Goal: Task Accomplishment & Management: Manage account settings

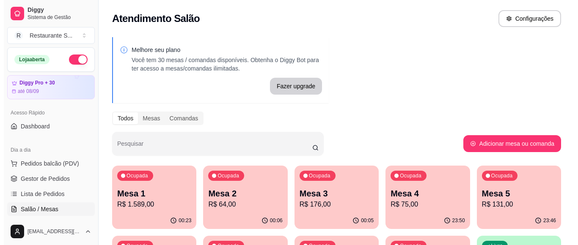
scroll to position [56, 0]
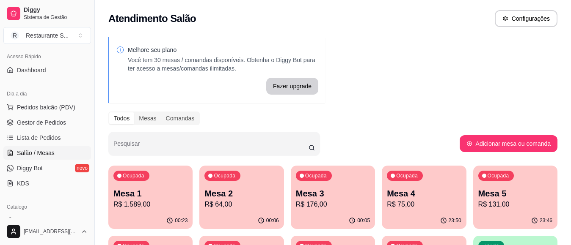
click at [330, 196] on p "Mesa 3" at bounding box center [333, 194] width 74 height 12
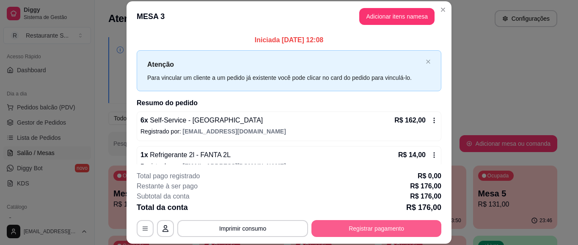
click at [375, 226] on button "Registrar pagamento" at bounding box center [376, 228] width 130 height 17
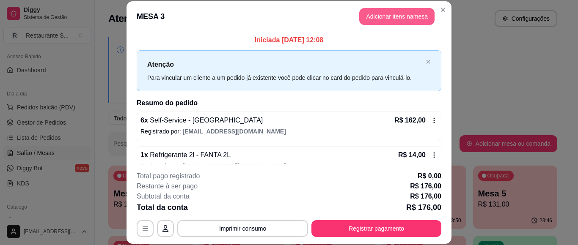
click at [395, 15] on button "Adicionar itens na mesa" at bounding box center [396, 16] width 75 height 17
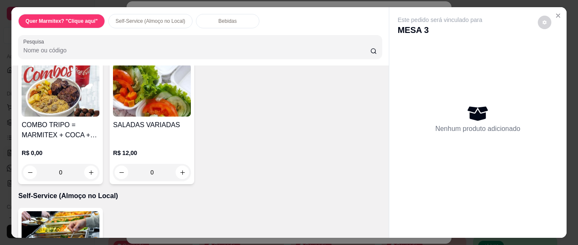
scroll to position [339, 0]
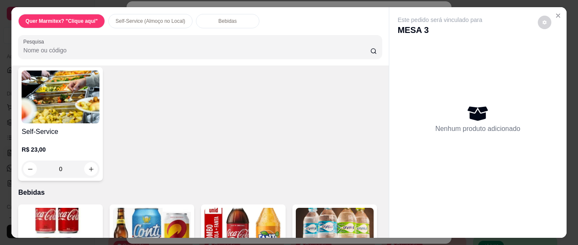
click at [72, 115] on img at bounding box center [61, 97] width 78 height 53
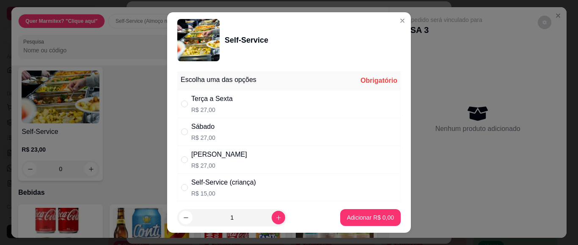
click at [204, 110] on p "R$ 27,00" at bounding box center [211, 110] width 41 height 8
radio input "true"
click at [357, 218] on p "Adicionar R$ 27,00" at bounding box center [369, 218] width 50 height 8
type input "1"
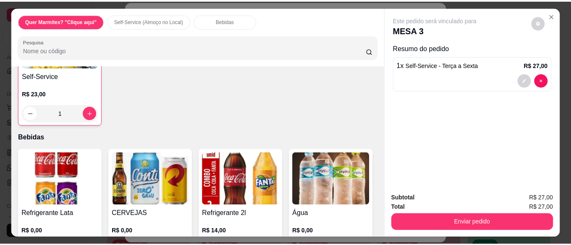
scroll to position [423, 0]
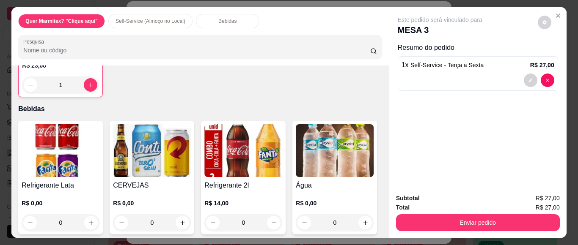
click at [74, 147] on img at bounding box center [61, 150] width 78 height 53
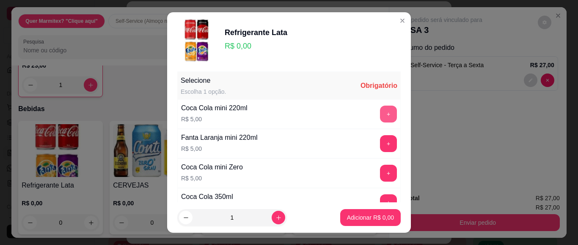
click at [380, 113] on button "+" at bounding box center [388, 114] width 17 height 17
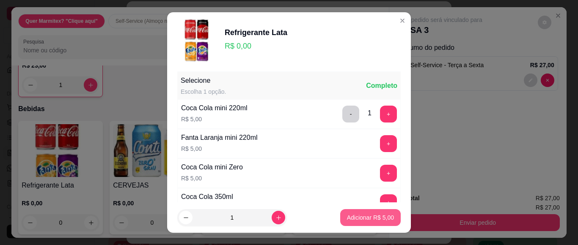
click at [360, 218] on p "Adicionar R$ 5,00" at bounding box center [370, 218] width 47 height 8
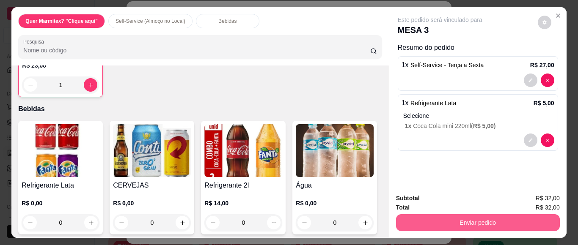
click at [401, 220] on button "Enviar pedido" at bounding box center [478, 223] width 164 height 17
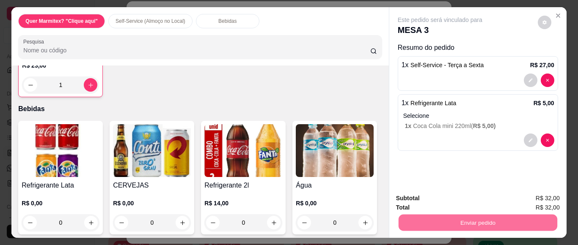
click at [525, 197] on button "Sim, quero registrar" at bounding box center [529, 198] width 63 height 16
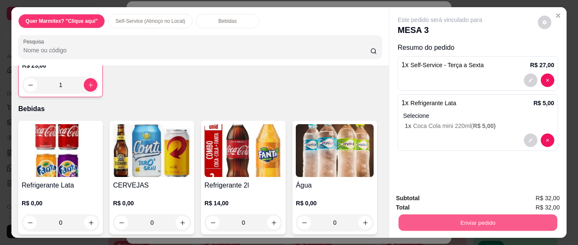
click at [471, 220] on button "Enviar pedido" at bounding box center [477, 223] width 159 height 17
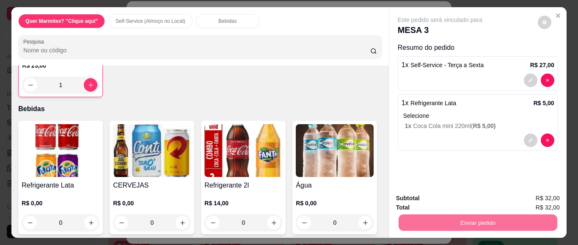
click at [457, 202] on button "Não registrar e enviar pedido" at bounding box center [449, 198] width 85 height 16
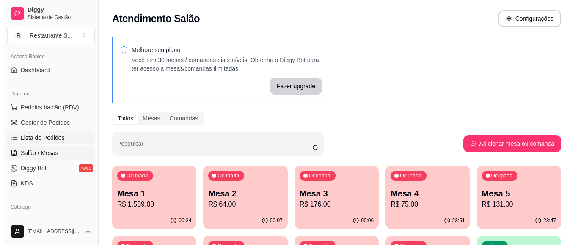
scroll to position [28, 0]
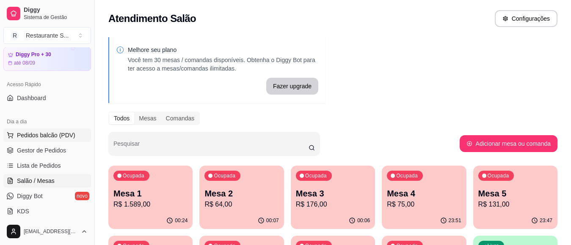
click at [55, 135] on span "Pedidos balcão (PDV)" at bounding box center [46, 135] width 58 height 8
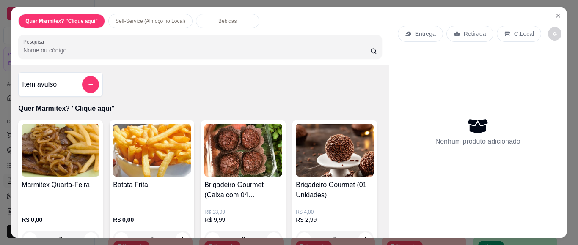
click at [42, 135] on img at bounding box center [61, 150] width 78 height 53
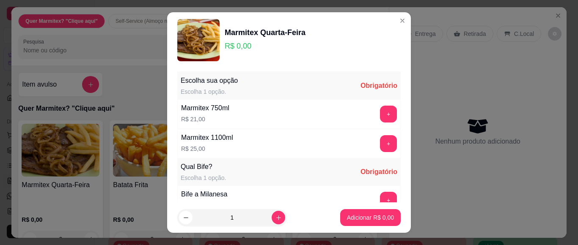
drag, startPoint x: 211, startPoint y: 107, endPoint x: 221, endPoint y: 107, distance: 10.2
click at [212, 107] on div "Marmitex 750ml" at bounding box center [205, 108] width 48 height 10
click at [380, 107] on button "+" at bounding box center [388, 114] width 17 height 17
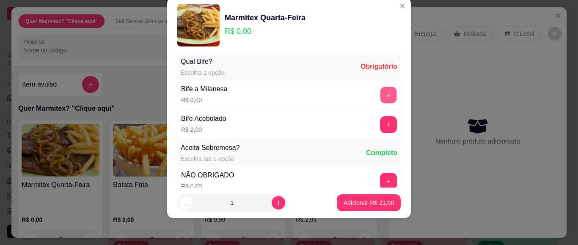
click at [380, 95] on button "+" at bounding box center [388, 95] width 17 height 17
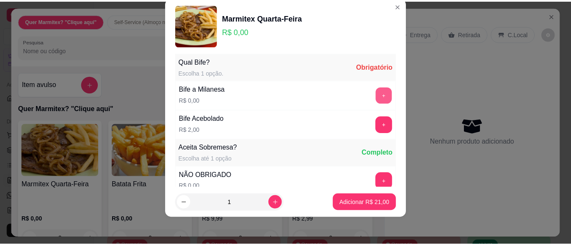
scroll to position [177, 0]
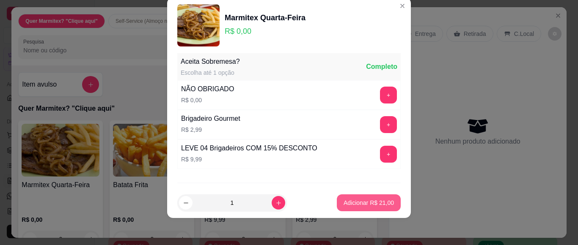
click at [366, 205] on p "Adicionar R$ 21,00" at bounding box center [369, 203] width 50 height 8
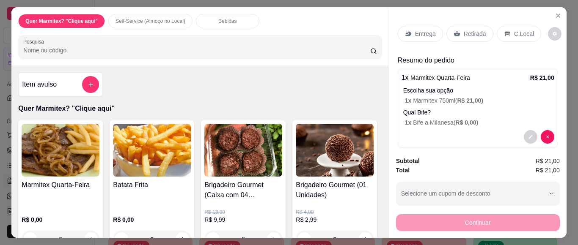
click at [465, 30] on p "Retirada" at bounding box center [475, 34] width 22 height 8
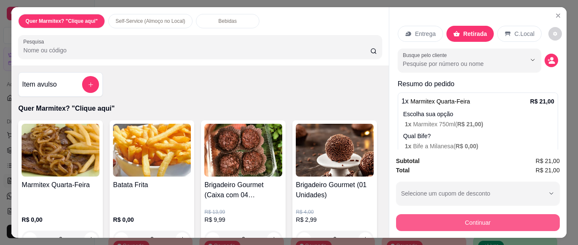
click at [463, 215] on button "Continuar" at bounding box center [478, 223] width 164 height 17
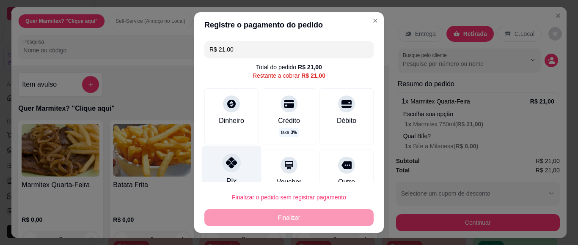
click at [226, 166] on icon at bounding box center [231, 162] width 11 height 11
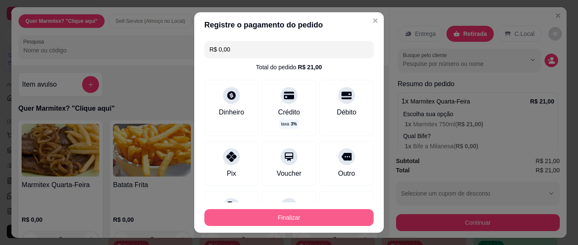
click at [317, 220] on button "Finalizar" at bounding box center [288, 217] width 169 height 17
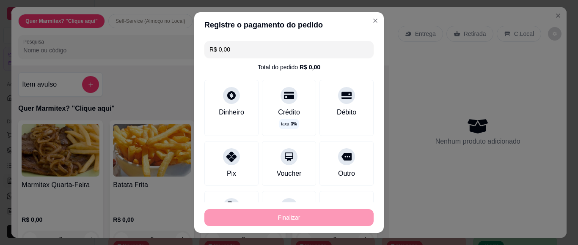
type input "-R$ 21,00"
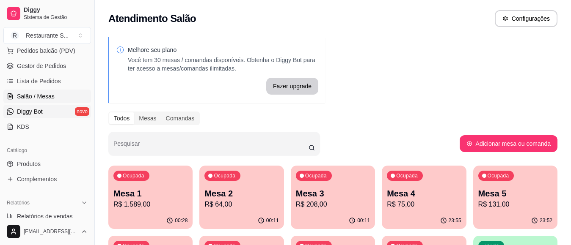
scroll to position [56, 0]
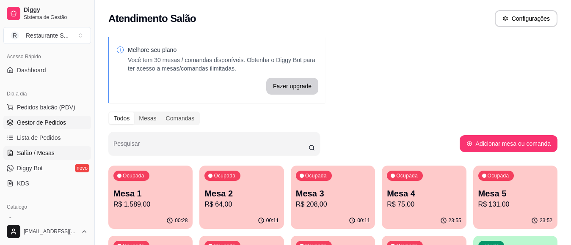
click at [47, 125] on span "Gestor de Pedidos" at bounding box center [41, 122] width 49 height 8
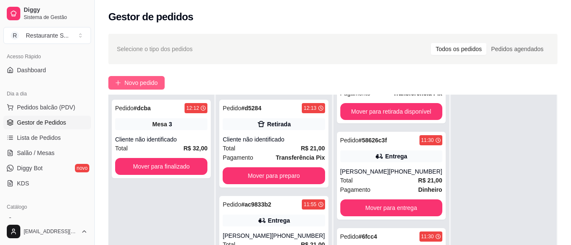
click at [144, 81] on span "Novo pedido" at bounding box center [140, 82] width 33 height 9
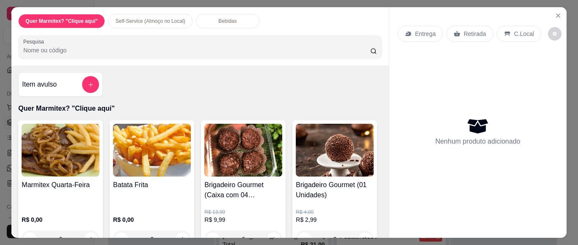
scroll to position [56, 0]
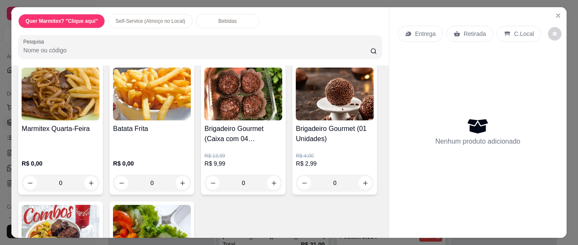
click at [85, 182] on div "0" at bounding box center [61, 183] width 78 height 17
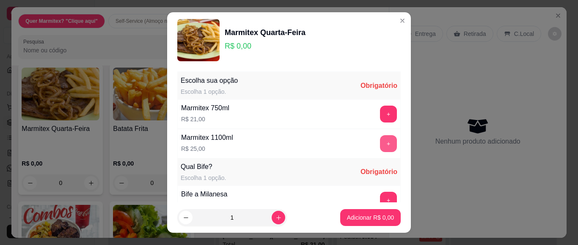
click at [379, 144] on div "+" at bounding box center [389, 143] width 24 height 17
click at [380, 147] on button "+" at bounding box center [388, 144] width 17 height 17
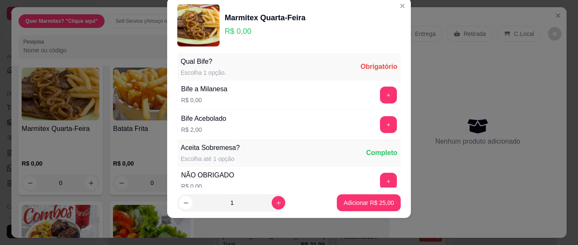
scroll to position [147, 0]
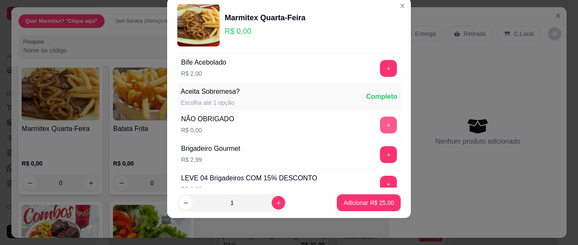
click at [380, 126] on button "+" at bounding box center [388, 125] width 17 height 17
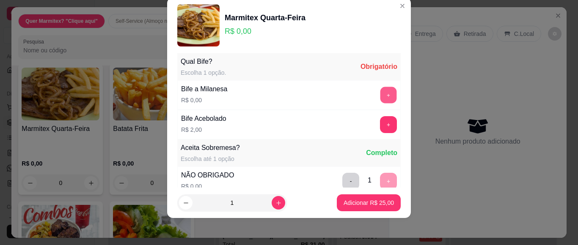
click at [380, 103] on button "+" at bounding box center [388, 95] width 17 height 17
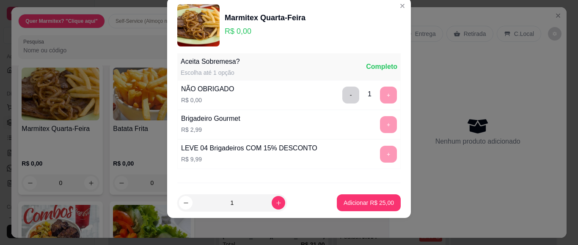
scroll to position [222, 0]
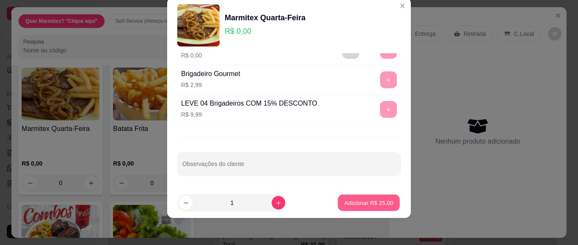
click at [374, 209] on button "Adicionar R$ 25,00" at bounding box center [369, 203] width 62 height 17
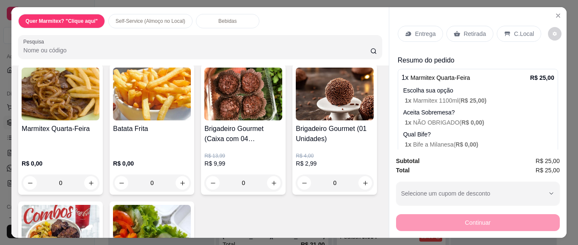
click at [420, 30] on p "Entrega" at bounding box center [425, 34] width 21 height 8
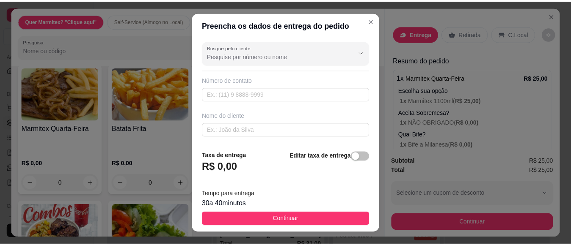
scroll to position [85, 0]
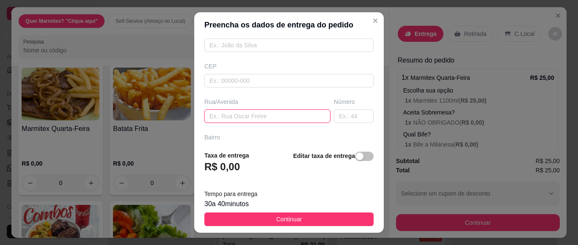
click at [238, 119] on input "text" at bounding box center [267, 117] width 126 height 14
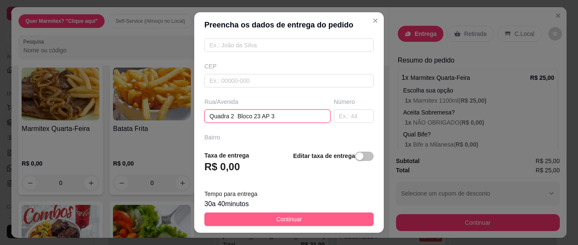
type input "Quadra 2 Bloco 23 AP 3"
click at [276, 219] on span "Continuar" at bounding box center [289, 219] width 26 height 9
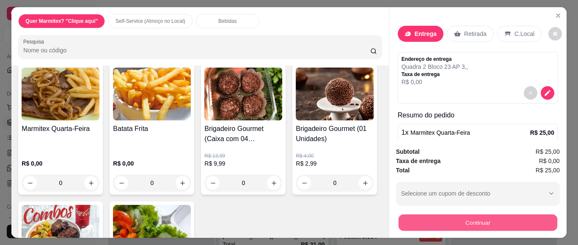
click at [440, 218] on button "Continuar" at bounding box center [477, 223] width 159 height 17
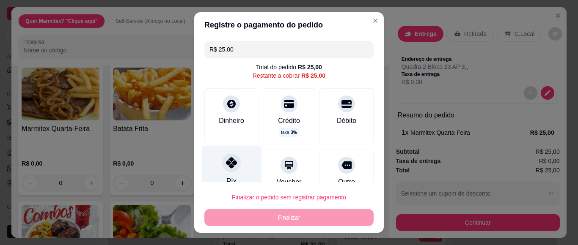
click at [231, 163] on div at bounding box center [231, 163] width 19 height 19
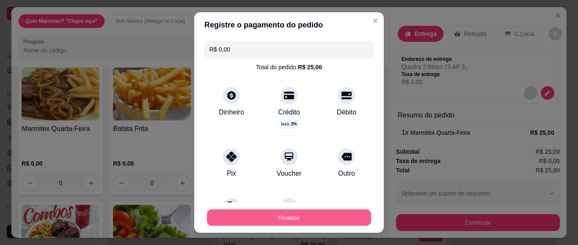
click at [253, 217] on button "Finalizar" at bounding box center [289, 218] width 164 height 17
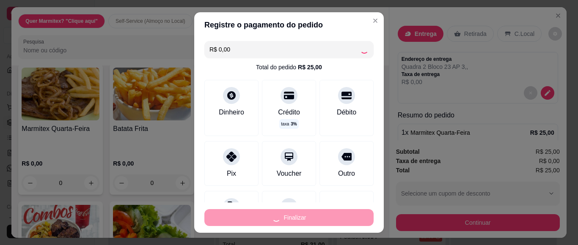
type input "-R$ 25,00"
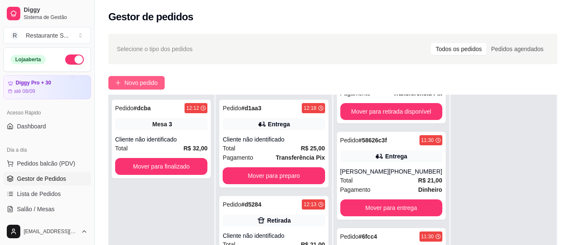
click at [138, 78] on button "Novo pedido" at bounding box center [136, 83] width 56 height 14
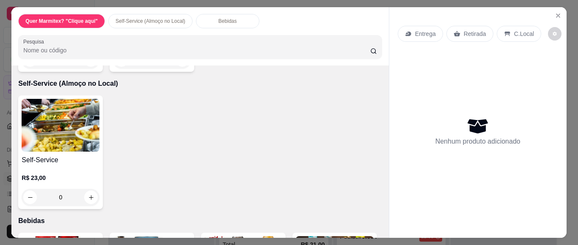
scroll to position [339, 0]
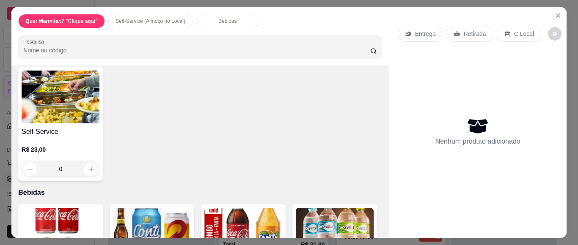
click at [88, 168] on div "0" at bounding box center [61, 169] width 78 height 17
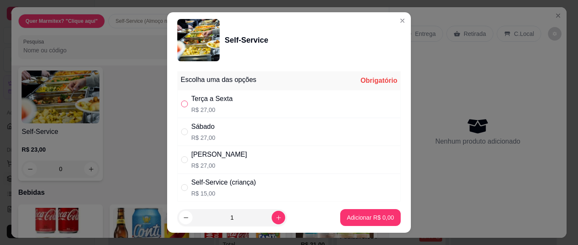
click at [181, 103] on input "" at bounding box center [184, 104] width 7 height 7
radio input "true"
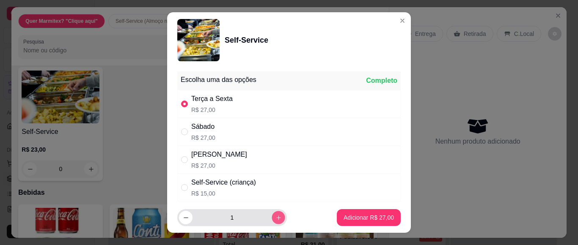
click at [272, 215] on button "increase-product-quantity" at bounding box center [278, 217] width 13 height 13
click at [268, 211] on div "2" at bounding box center [232, 217] width 106 height 17
click at [272, 215] on button "increase-product-quantity" at bounding box center [279, 218] width 14 height 14
click at [272, 215] on button "increase-product-quantity" at bounding box center [278, 217] width 13 height 13
click at [272, 215] on button "increase-product-quantity" at bounding box center [279, 218] width 14 height 14
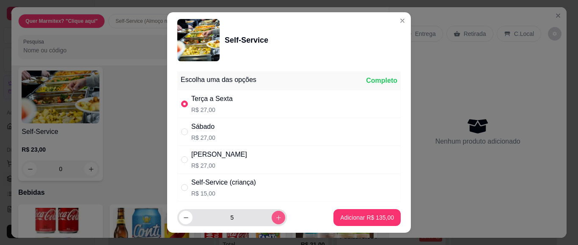
click at [272, 215] on button "increase-product-quantity" at bounding box center [279, 218] width 14 height 14
click at [272, 215] on button "increase-product-quantity" at bounding box center [278, 217] width 13 height 13
type input "8"
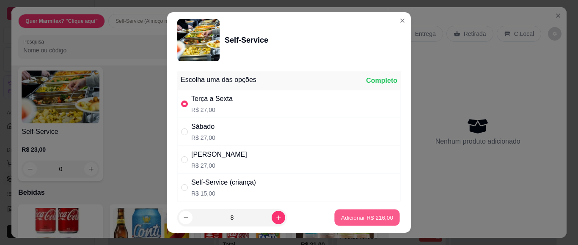
click at [336, 211] on button "Adicionar R$ 216,00" at bounding box center [367, 218] width 65 height 17
type input "8"
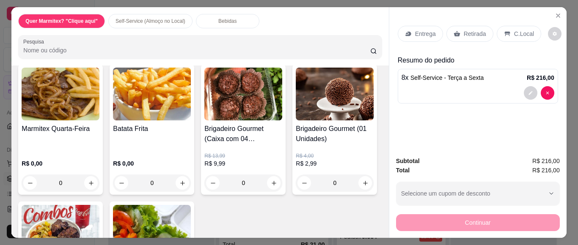
scroll to position [0, 0]
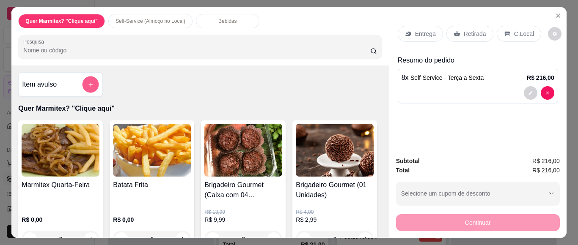
click at [88, 83] on icon "add-separate-item" at bounding box center [91, 85] width 6 height 6
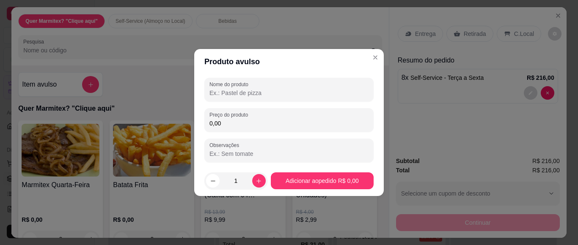
click at [247, 96] on input "Nome do produto" at bounding box center [288, 93] width 159 height 8
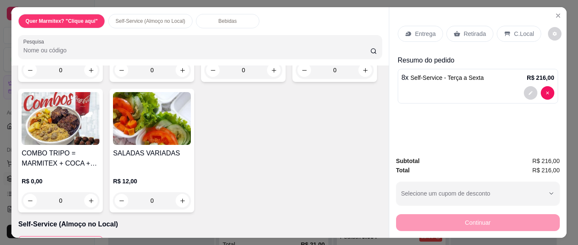
scroll to position [113, 0]
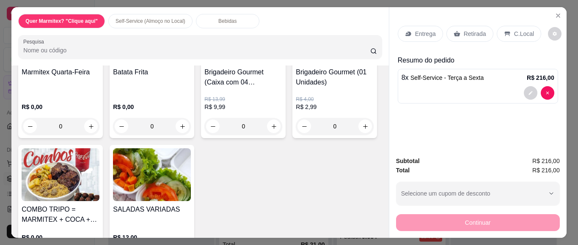
click at [94, 123] on div "0" at bounding box center [61, 126] width 78 height 17
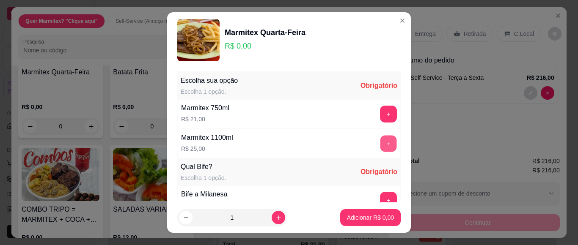
click at [380, 144] on button "+" at bounding box center [388, 144] width 17 height 17
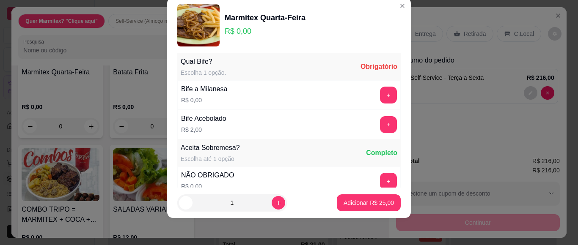
scroll to position [119, 0]
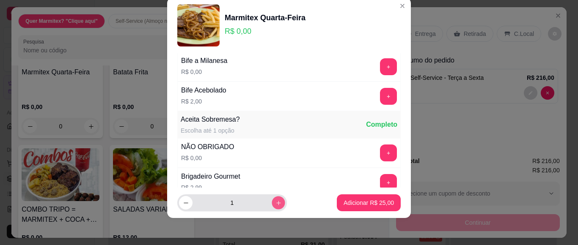
click at [275, 204] on icon "increase-product-quantity" at bounding box center [278, 203] width 6 height 6
type input "2"
click at [380, 149] on button "+" at bounding box center [388, 153] width 17 height 17
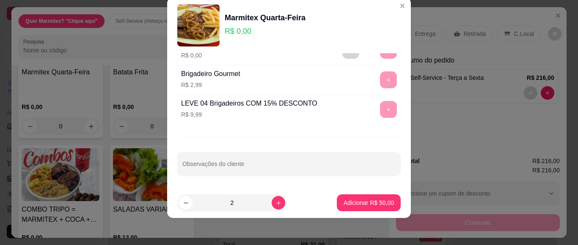
scroll to position [109, 0]
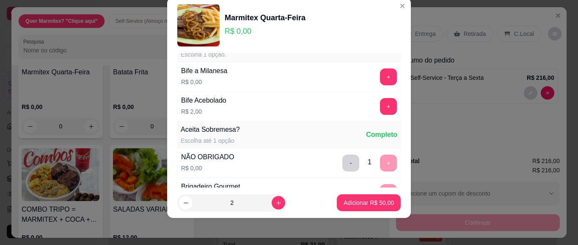
click at [379, 79] on div "+" at bounding box center [389, 77] width 24 height 17
click at [380, 82] on button "+" at bounding box center [388, 77] width 17 height 17
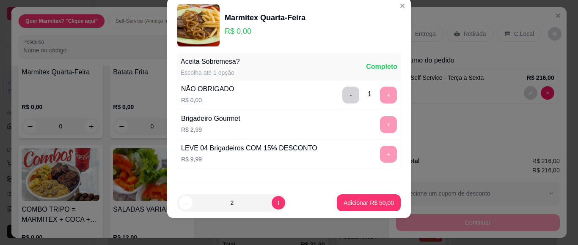
scroll to position [92, 0]
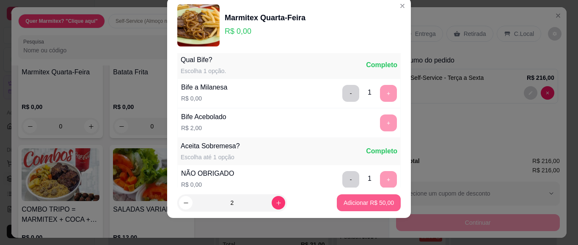
click at [371, 205] on p "Adicionar R$ 50,00" at bounding box center [369, 203] width 50 height 8
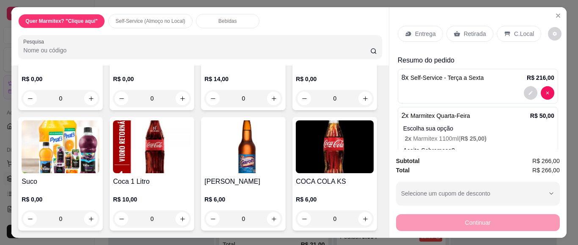
scroll to position [621, 0]
click at [186, 216] on icon "increase-product-quantity" at bounding box center [182, 219] width 6 height 6
type input "1"
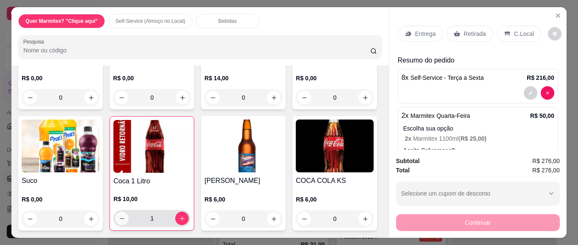
scroll to position [676, 0]
click at [271, 216] on icon "increase-product-quantity" at bounding box center [274, 219] width 6 height 6
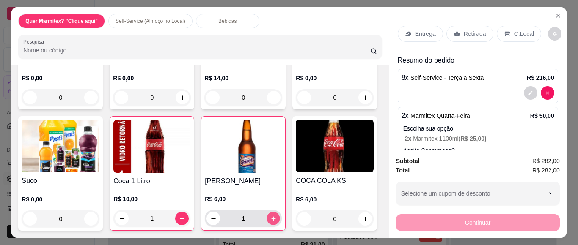
click at [270, 216] on icon "increase-product-quantity" at bounding box center [273, 219] width 6 height 6
type input "3"
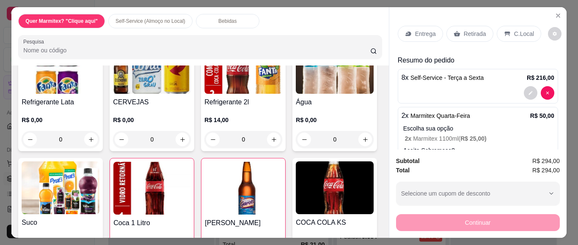
scroll to position [450, 0]
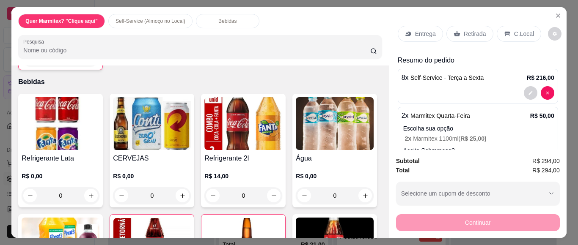
click at [90, 198] on div "0" at bounding box center [61, 195] width 78 height 17
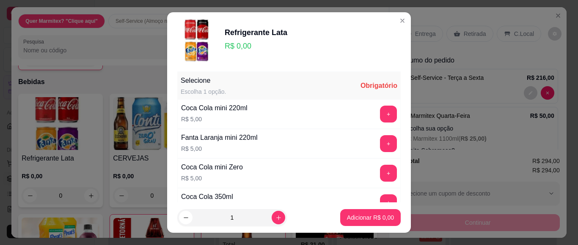
scroll to position [28, 0]
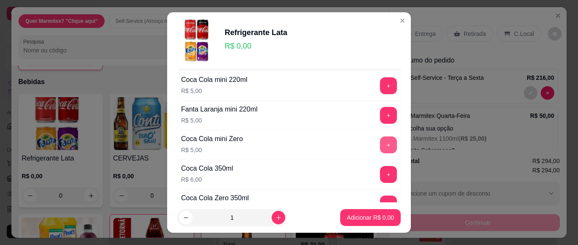
click at [380, 144] on button "+" at bounding box center [388, 145] width 17 height 17
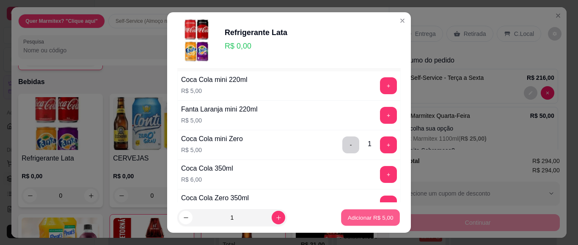
click at [373, 212] on button "Adicionar R$ 5,00" at bounding box center [370, 218] width 59 height 17
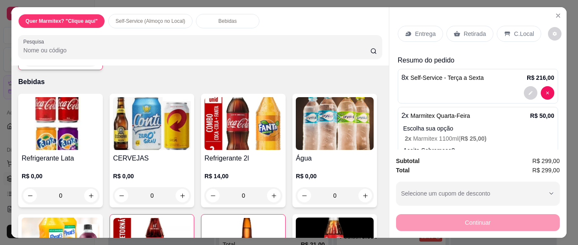
click at [471, 34] on p "Retirada" at bounding box center [475, 34] width 22 height 8
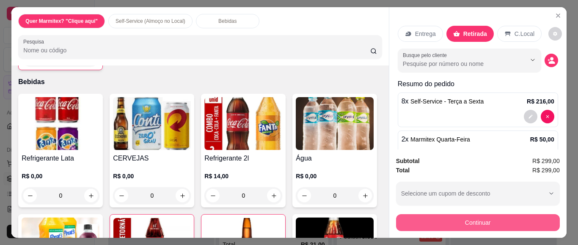
click at [441, 218] on button "Continuar" at bounding box center [478, 223] width 164 height 17
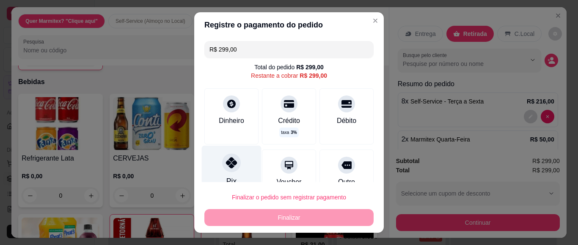
click at [226, 168] on icon at bounding box center [231, 162] width 11 height 11
type input "R$ 0,00"
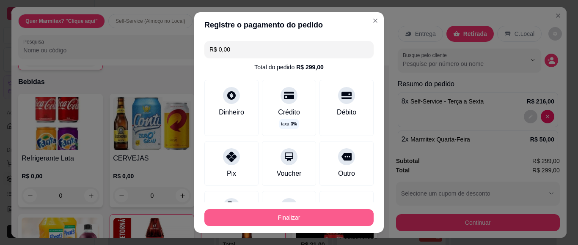
click at [269, 216] on button "Finalizar" at bounding box center [288, 217] width 169 height 17
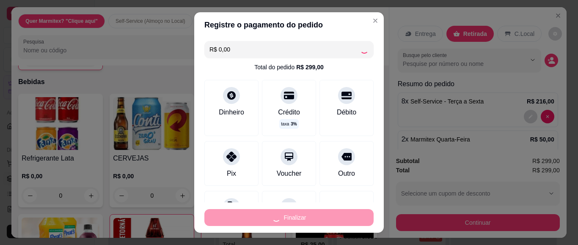
type input "0"
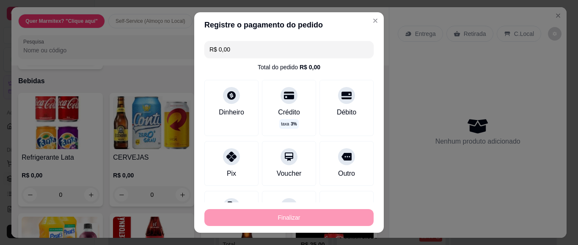
type input "-R$ 299,00"
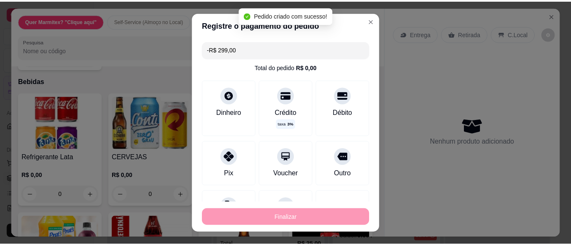
scroll to position [450, 0]
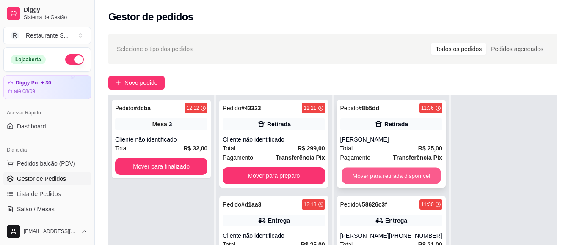
click at [360, 175] on button "Mover para retirada disponível" at bounding box center [390, 176] width 99 height 17
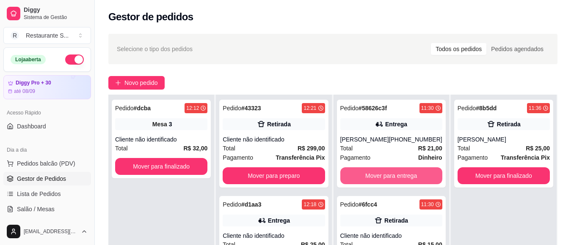
click at [360, 175] on button "Mover para entrega" at bounding box center [391, 176] width 102 height 17
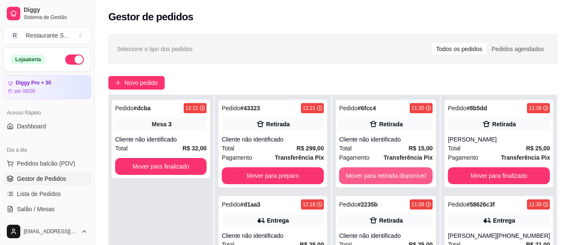
click at [360, 175] on button "Mover para retirada disponível" at bounding box center [386, 176] width 94 height 17
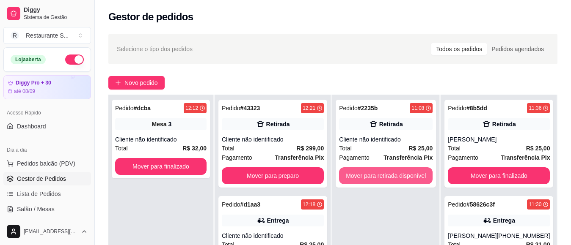
click at [360, 175] on button "Mover para retirada disponível" at bounding box center [386, 176] width 94 height 17
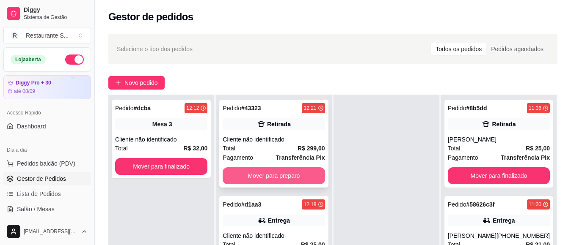
click at [289, 173] on button "Mover para preparo" at bounding box center [274, 176] width 102 height 17
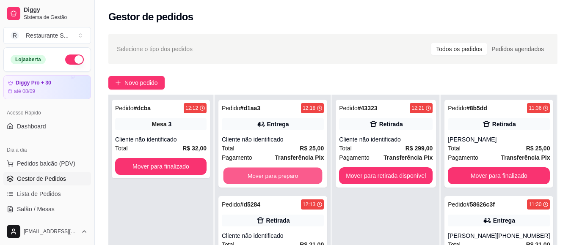
click at [290, 173] on button "Mover para preparo" at bounding box center [272, 176] width 99 height 17
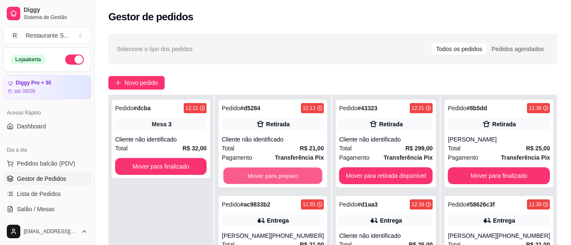
click at [290, 173] on button "Mover para preparo" at bounding box center [272, 176] width 99 height 17
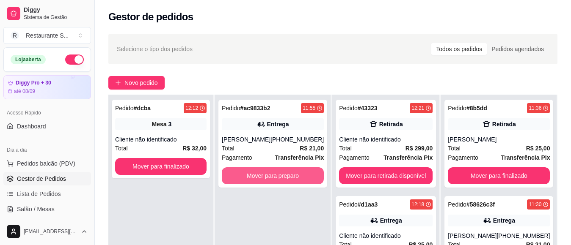
click at [290, 173] on button "Mover para preparo" at bounding box center [273, 176] width 102 height 17
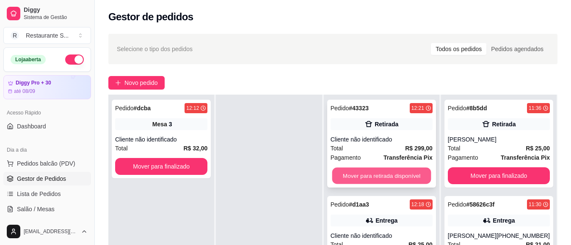
click at [365, 182] on button "Mover para retirada disponível" at bounding box center [381, 176] width 99 height 17
click at [366, 181] on button "Mover para entrega" at bounding box center [381, 176] width 99 height 17
click at [366, 181] on button "Mover para retirada disponível" at bounding box center [381, 176] width 102 height 17
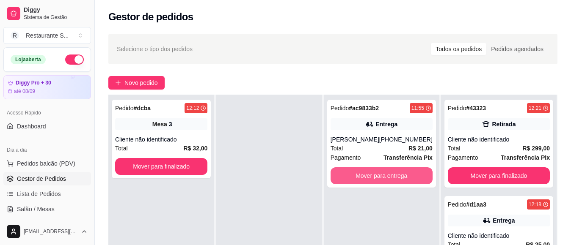
click at [366, 181] on button "Mover para entrega" at bounding box center [381, 176] width 102 height 17
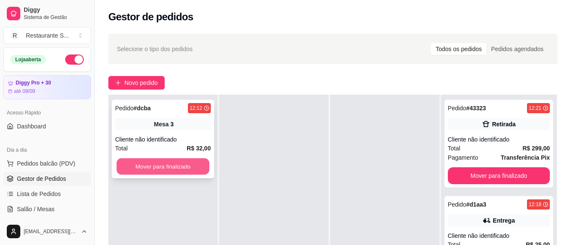
click at [183, 169] on button "Mover para finalizado" at bounding box center [162, 167] width 93 height 17
